Goal: Task Accomplishment & Management: Use online tool/utility

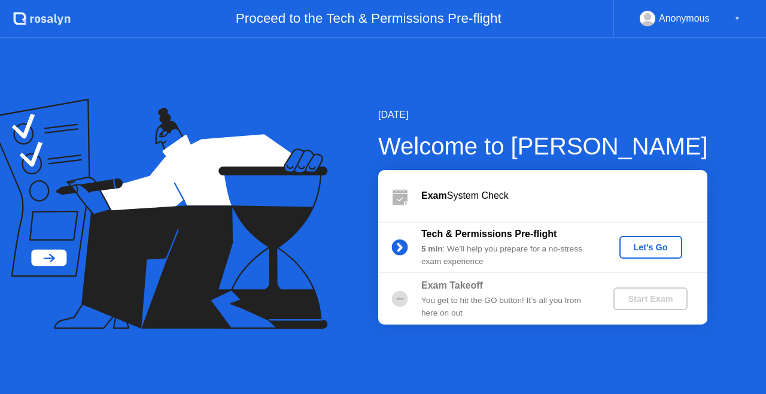
click at [657, 250] on div "Let's Go" at bounding box center [650, 247] width 53 height 10
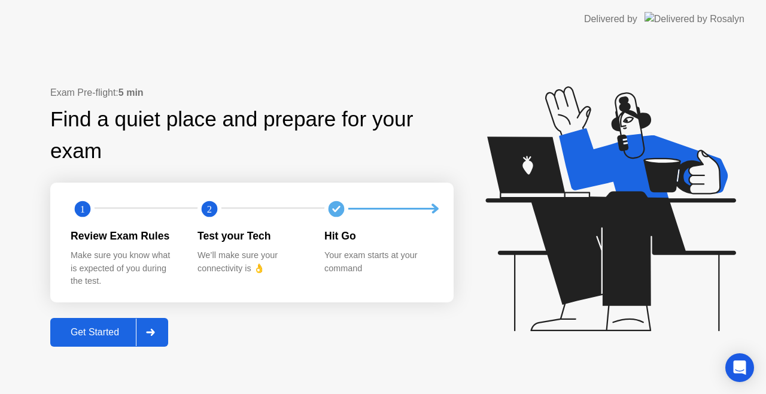
click at [154, 331] on icon at bounding box center [150, 332] width 8 height 7
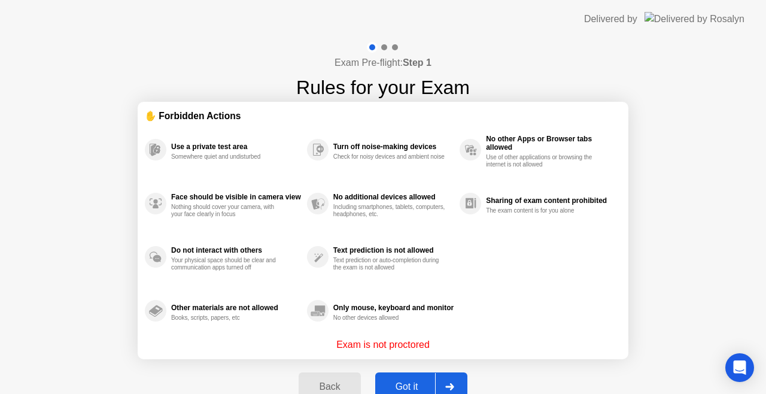
click at [411, 384] on div "Got it" at bounding box center [407, 386] width 56 height 11
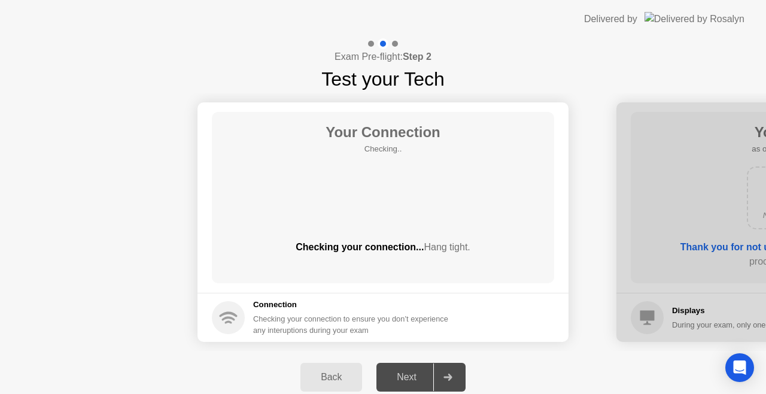
click at [526, 80] on div "Exam Pre-flight: Step 2 Test your Tech" at bounding box center [383, 65] width 766 height 55
click at [306, 258] on div "Checking your connection... Hang tight." at bounding box center [383, 257] width 342 height 34
click at [445, 371] on div at bounding box center [447, 377] width 29 height 28
click at [571, 358] on div "Back Next" at bounding box center [383, 377] width 766 height 53
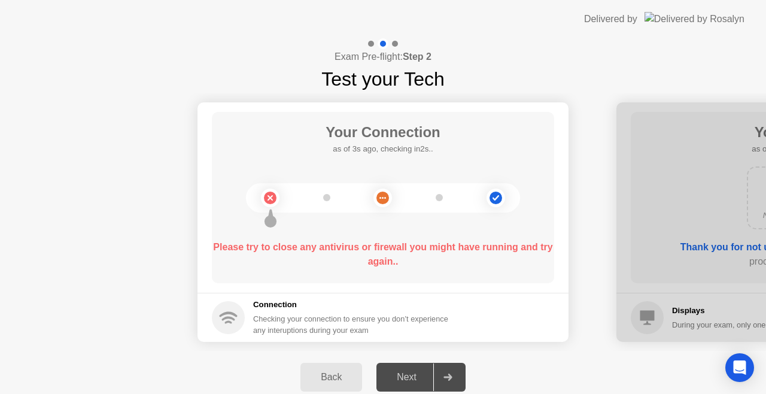
click at [378, 229] on div "Your Connection as of 3s ago, checking in2s.. Please try to close any antivirus…" at bounding box center [383, 197] width 342 height 171
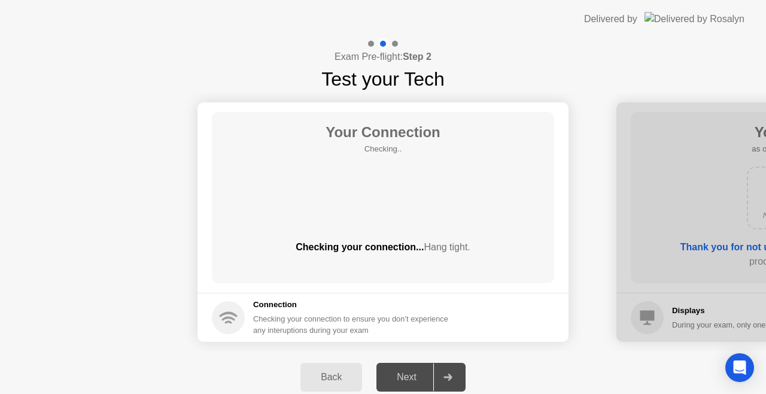
click at [321, 376] on div "Back" at bounding box center [331, 377] width 54 height 11
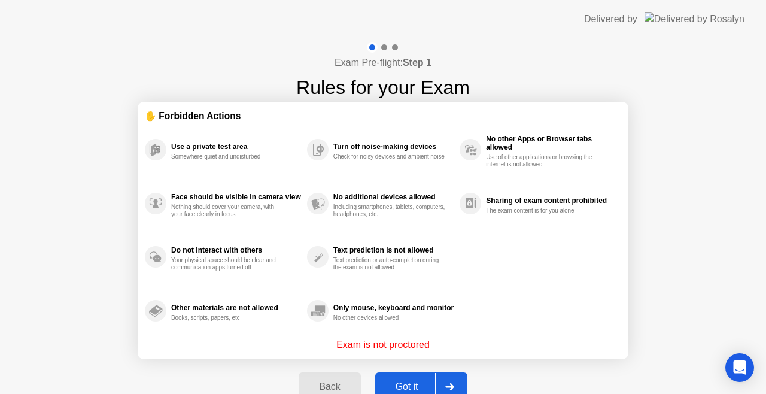
click at [423, 329] on div "Only mouse, keyboard and monitor No other devices allowed" at bounding box center [383, 311] width 153 height 54
click at [439, 388] on div at bounding box center [449, 387] width 29 height 28
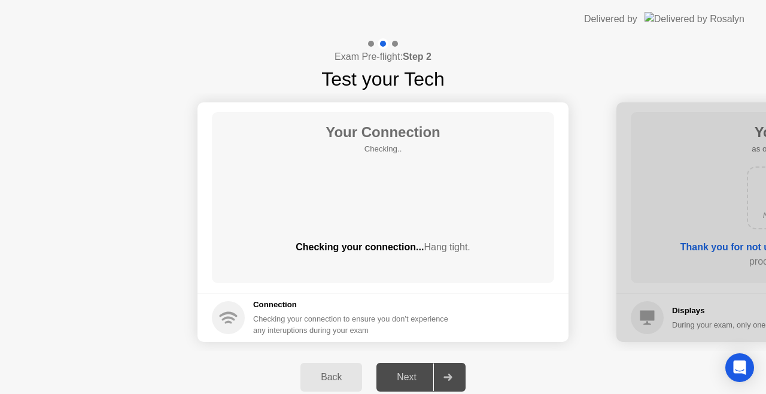
click at [445, 381] on div at bounding box center [447, 377] width 29 height 28
click at [383, 225] on div "Your Connection Checking.. Checking your connection... Hang tight." at bounding box center [383, 197] width 342 height 171
click at [415, 372] on div "Next" at bounding box center [406, 377] width 53 height 11
click at [735, 364] on icon "Open Intercom Messenger" at bounding box center [740, 368] width 14 height 16
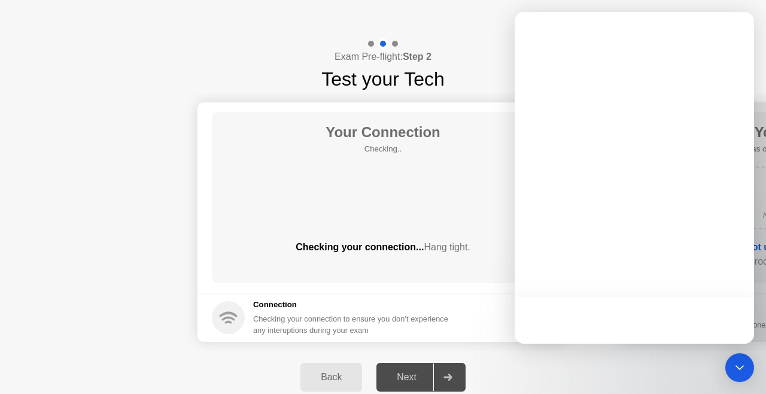
click at [468, 54] on div "Exam Pre-flight: Step 2 Test your Tech" at bounding box center [383, 65] width 766 height 55
click at [747, 370] on div "Open Intercom Messenger" at bounding box center [740, 368] width 32 height 32
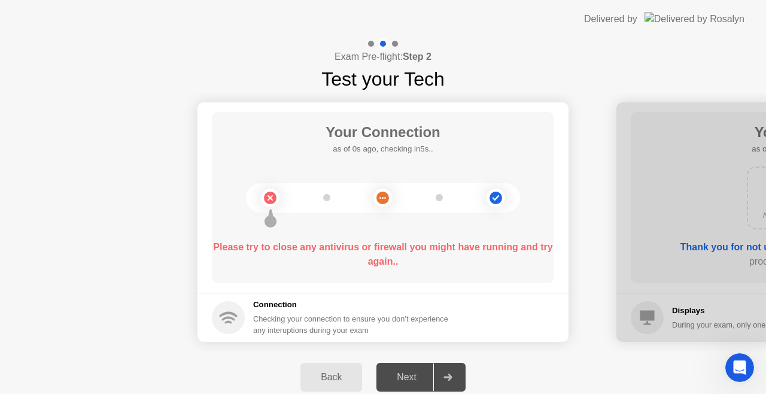
click at [414, 375] on div "Next" at bounding box center [406, 377] width 53 height 11
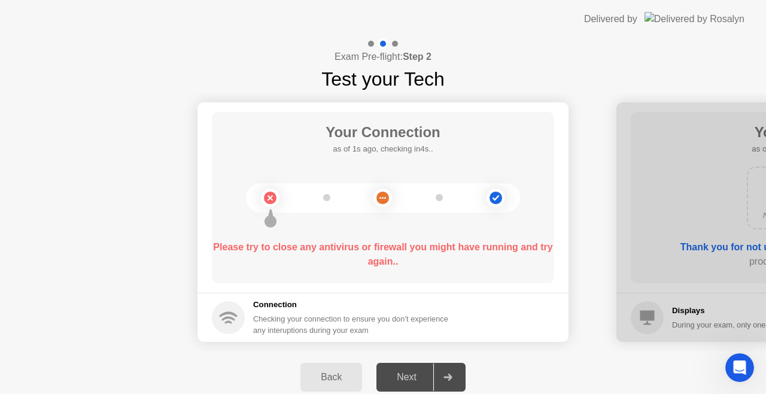
drag, startPoint x: 414, startPoint y: 375, endPoint x: 327, endPoint y: 374, distance: 86.8
click at [327, 374] on div "Back Next" at bounding box center [383, 377] width 766 height 53
drag, startPoint x: 313, startPoint y: 320, endPoint x: 364, endPoint y: 327, distance: 51.9
click at [364, 327] on div "Checking your connection to ensure you don’t experience any interuptions during…" at bounding box center [354, 324] width 202 height 23
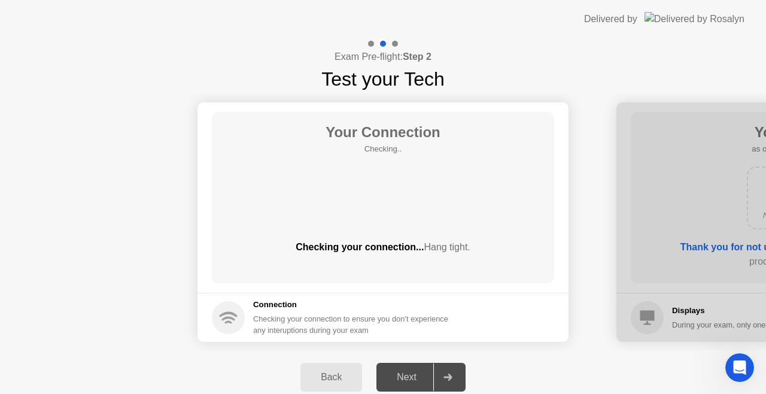
click at [569, 37] on header "Delivered by" at bounding box center [383, 19] width 766 height 38
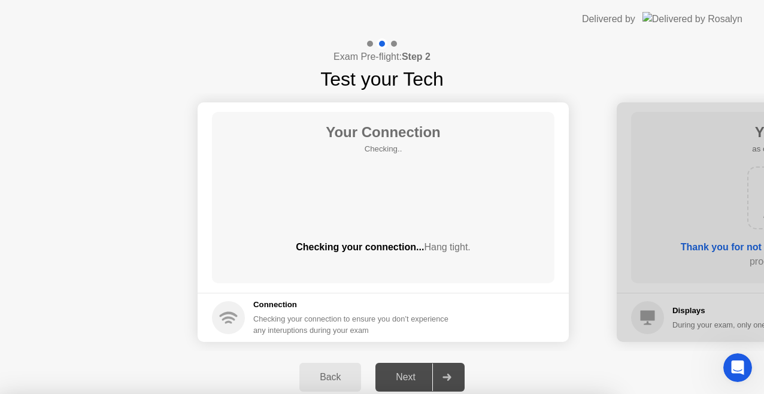
click at [754, 393] on div at bounding box center [382, 394] width 764 height 0
